Goal: Task Accomplishment & Management: Use online tool/utility

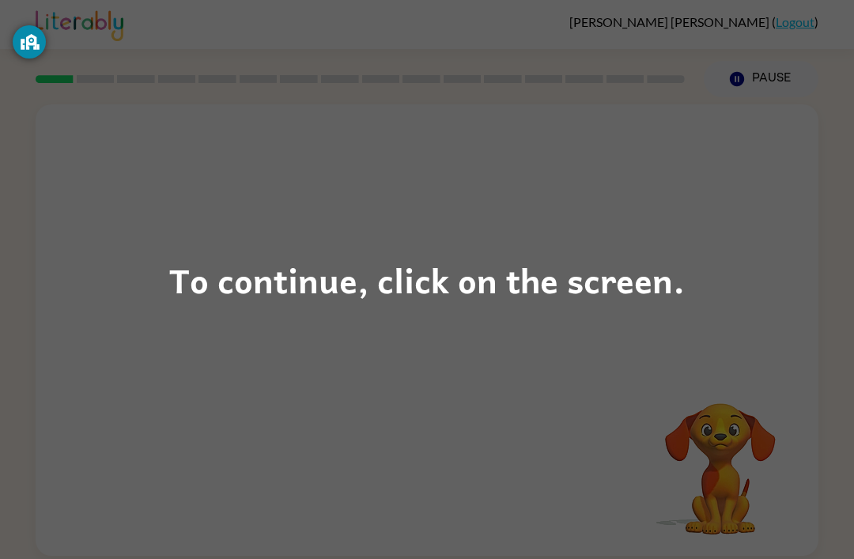
click at [522, 294] on div "To continue, click on the screen." at bounding box center [426, 280] width 515 height 54
click at [356, 257] on div "To continue, click on the screen." at bounding box center [426, 280] width 515 height 54
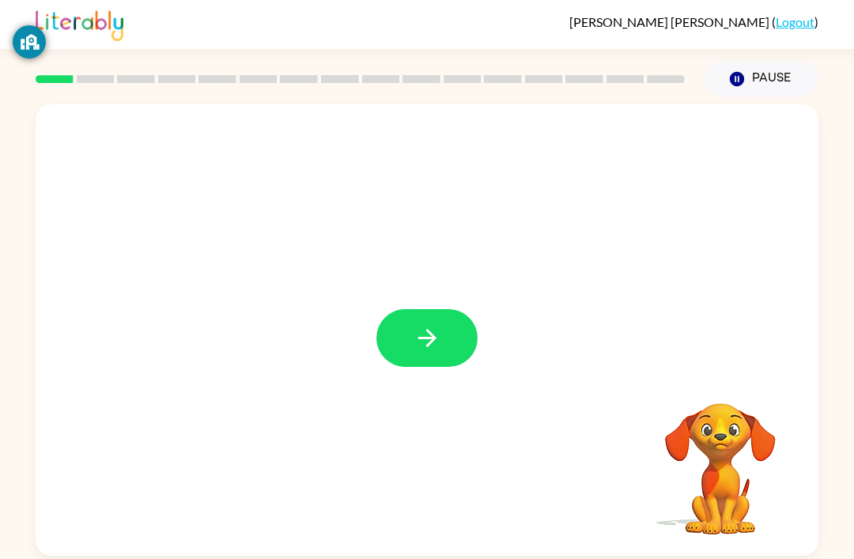
click at [415, 330] on icon "button" at bounding box center [427, 338] width 28 height 28
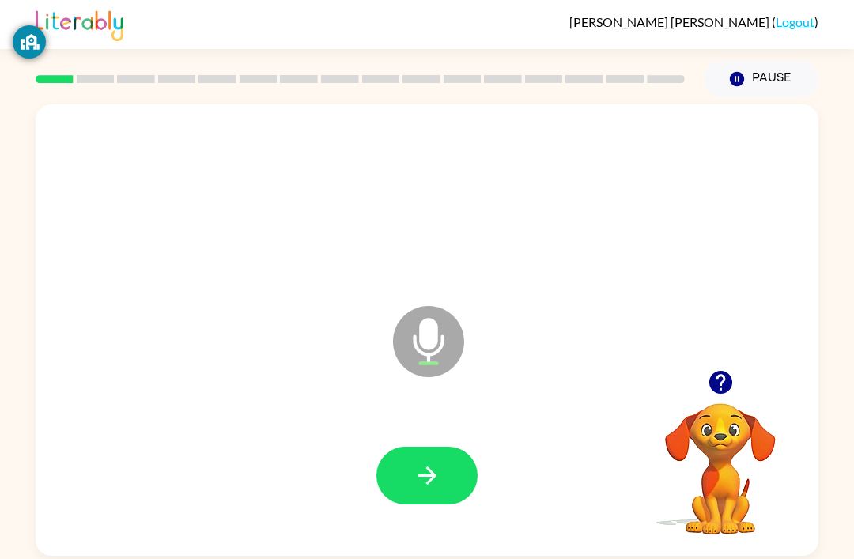
click at [454, 451] on button "button" at bounding box center [426, 476] width 101 height 58
click at [448, 475] on button "button" at bounding box center [426, 476] width 101 height 58
click at [744, 72] on icon "Pause" at bounding box center [736, 78] width 17 height 17
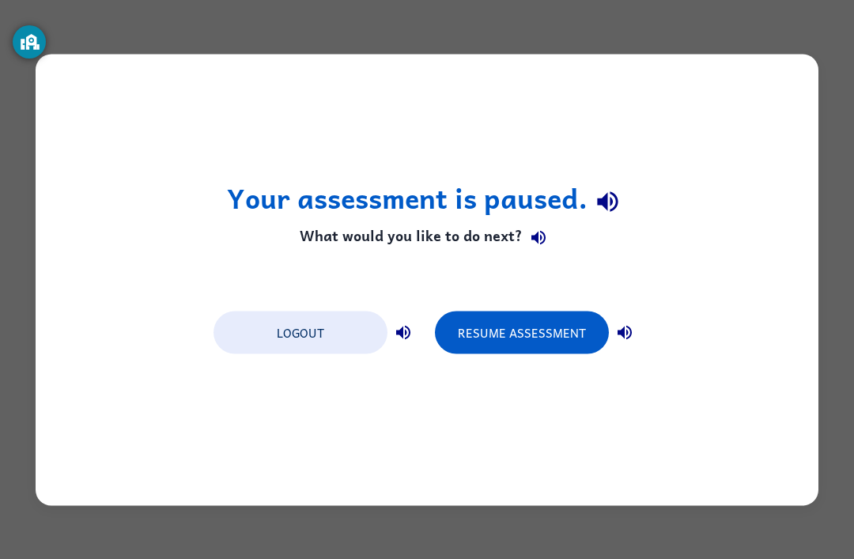
click at [528, 320] on button "Resume Assessment" at bounding box center [522, 332] width 174 height 43
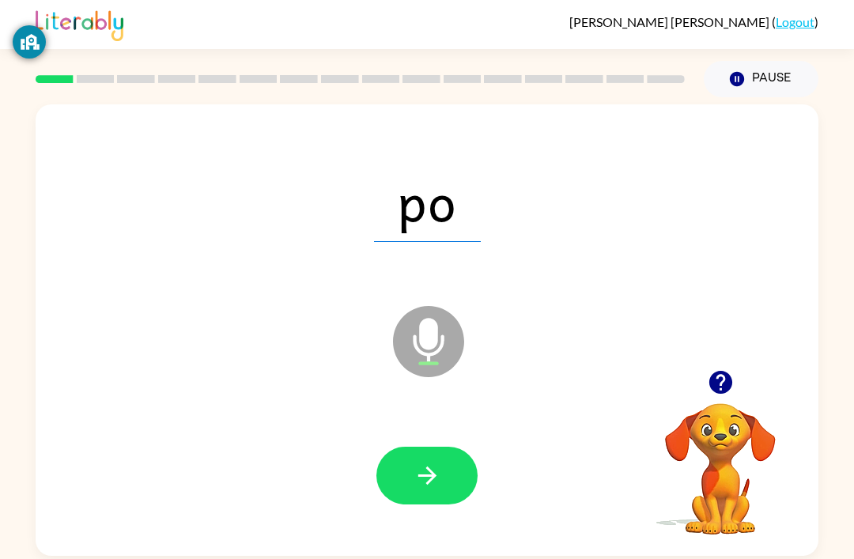
click at [413, 455] on button "button" at bounding box center [426, 476] width 101 height 58
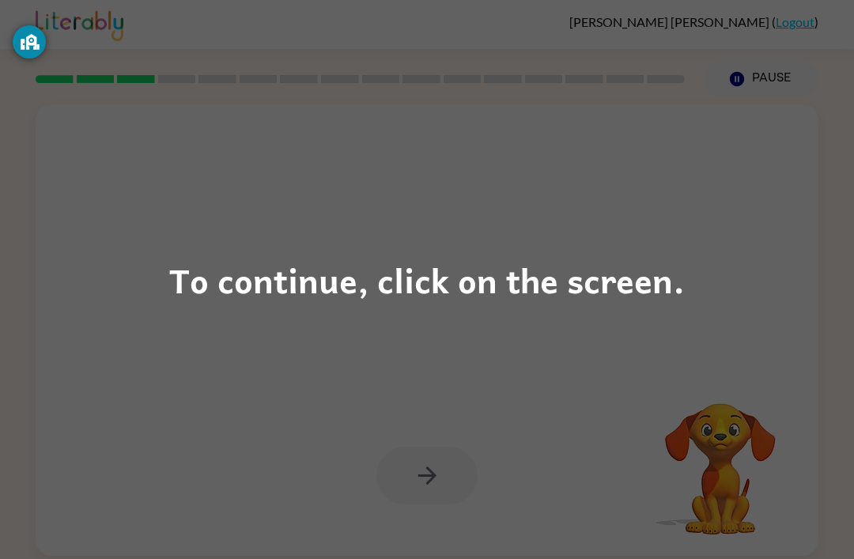
click at [348, 283] on div "To continue, click on the screen." at bounding box center [426, 280] width 515 height 54
click at [601, 290] on div "To continue, click on the screen." at bounding box center [426, 280] width 515 height 54
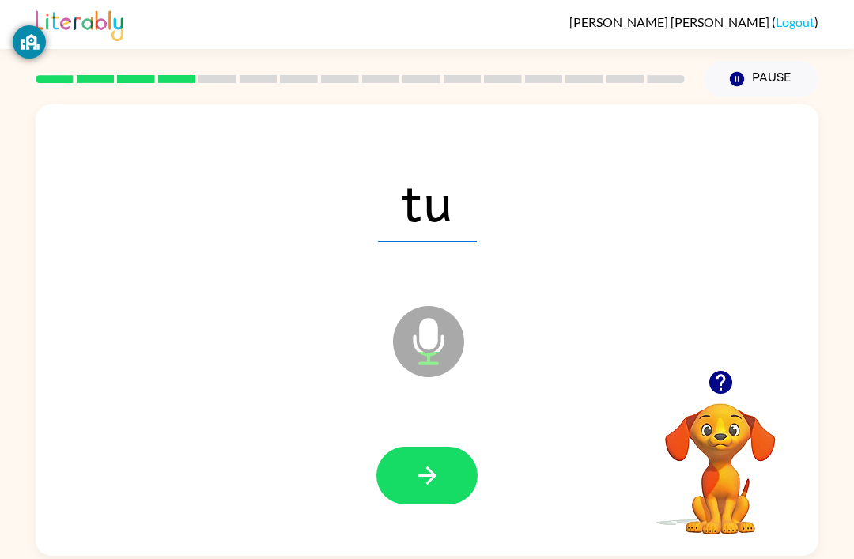
click at [420, 325] on icon "Microphone The Microphone is here when it is your turn to talk" at bounding box center [507, 361] width 237 height 119
click at [443, 473] on button "button" at bounding box center [426, 476] width 101 height 58
click at [430, 468] on icon "button" at bounding box center [427, 476] width 28 height 28
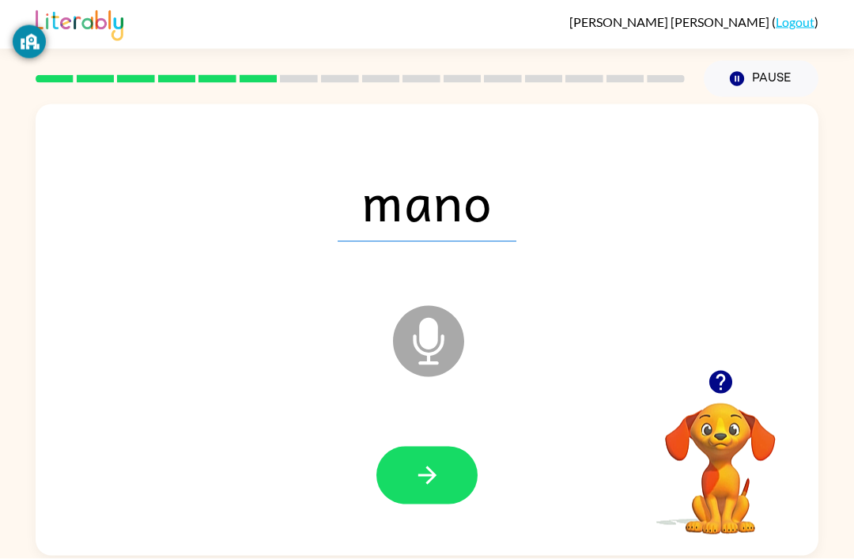
scroll to position [7, 0]
click at [447, 484] on button "button" at bounding box center [426, 476] width 101 height 58
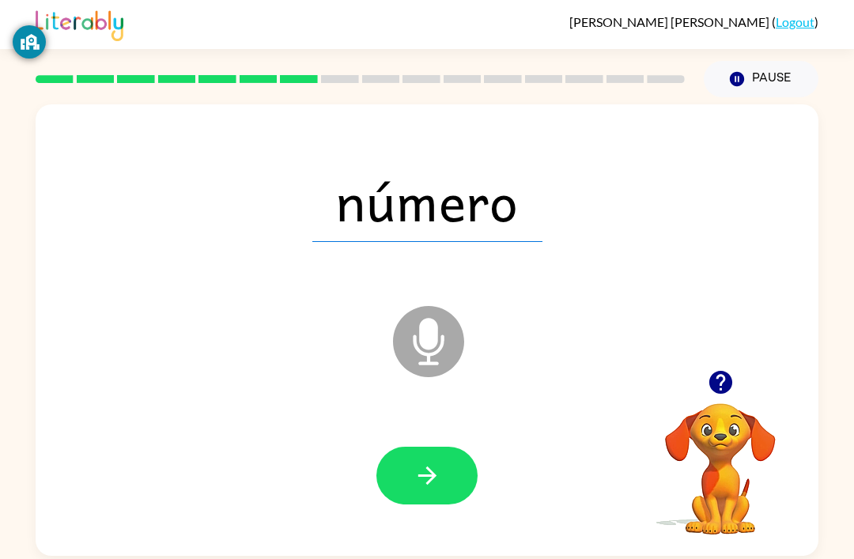
click at [426, 317] on icon "Microphone The Microphone is here when it is your turn to talk" at bounding box center [507, 361] width 237 height 119
click at [712, 353] on div "número Microphone The Microphone is here when it is your turn to talk" at bounding box center [427, 329] width 782 height 451
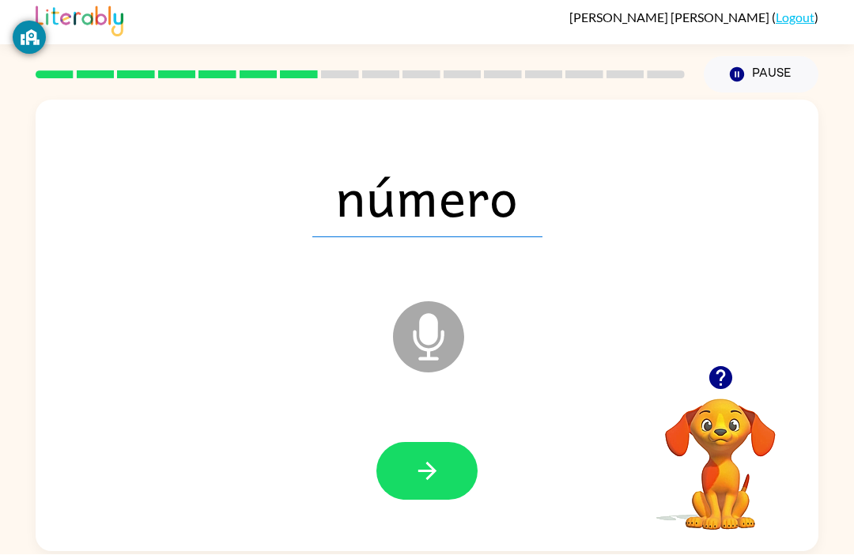
click at [416, 476] on icon "button" at bounding box center [427, 476] width 28 height 28
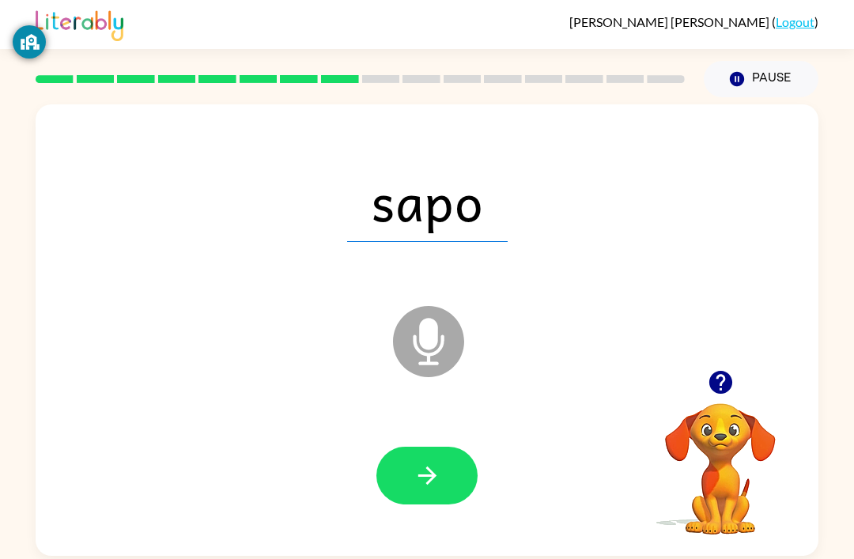
click at [426, 462] on icon "button" at bounding box center [427, 476] width 28 height 28
click at [441, 467] on button "button" at bounding box center [426, 476] width 101 height 58
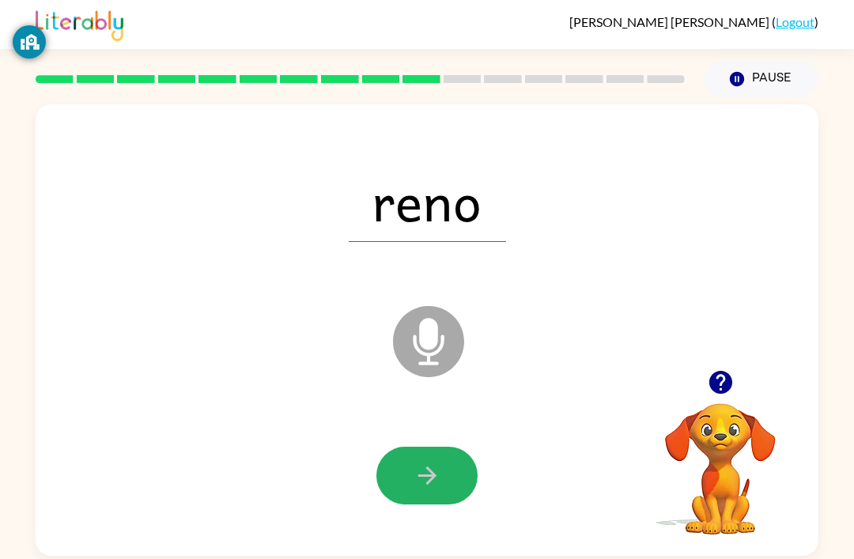
click at [407, 447] on button "button" at bounding box center [426, 476] width 101 height 58
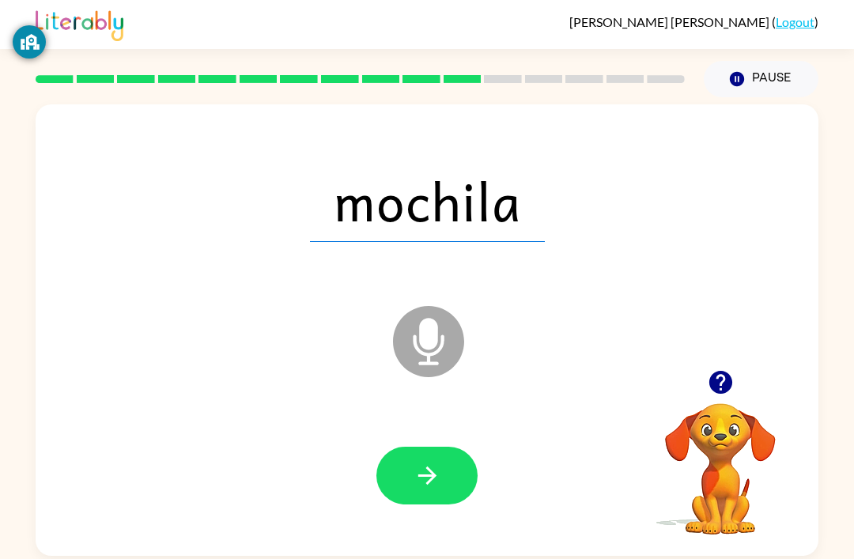
click at [432, 471] on icon "button" at bounding box center [427, 476] width 28 height 28
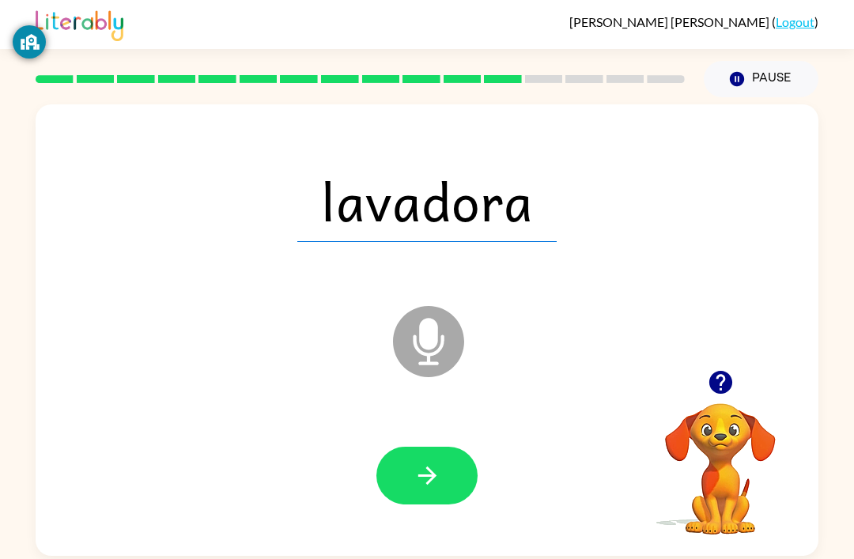
click at [454, 480] on button "button" at bounding box center [426, 476] width 101 height 58
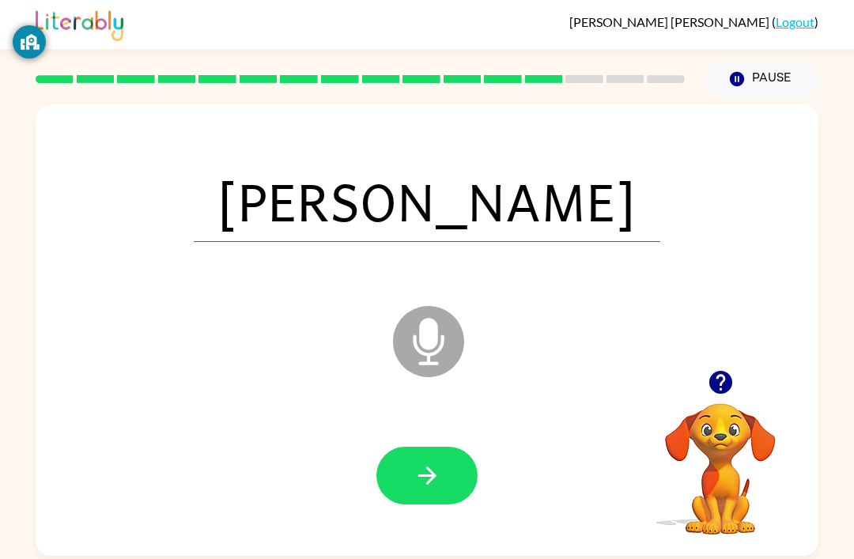
click at [410, 469] on button "button" at bounding box center [426, 476] width 101 height 58
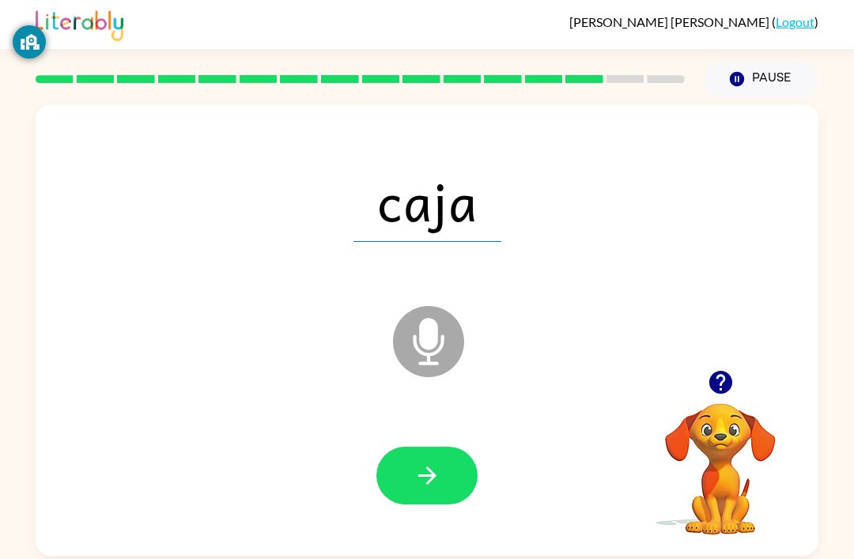
click at [444, 458] on button "button" at bounding box center [426, 476] width 101 height 58
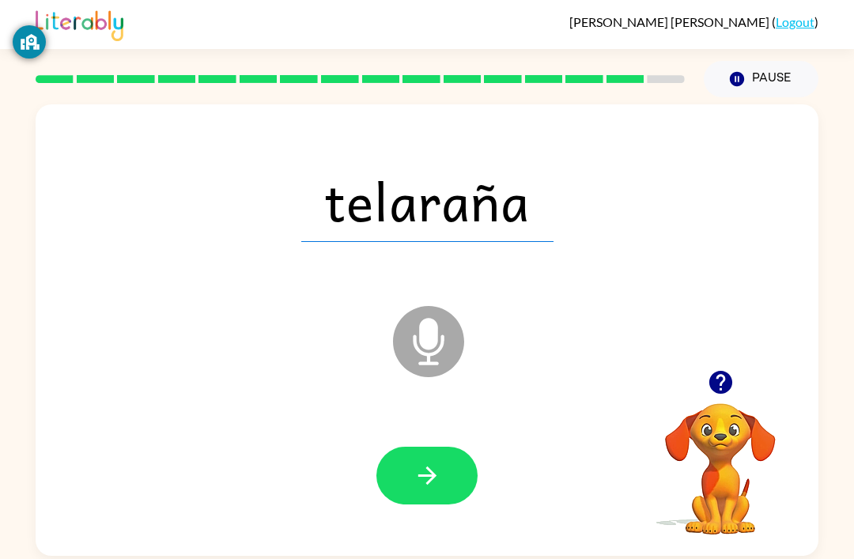
click at [437, 485] on button "button" at bounding box center [426, 476] width 101 height 58
